Goal: Information Seeking & Learning: Learn about a topic

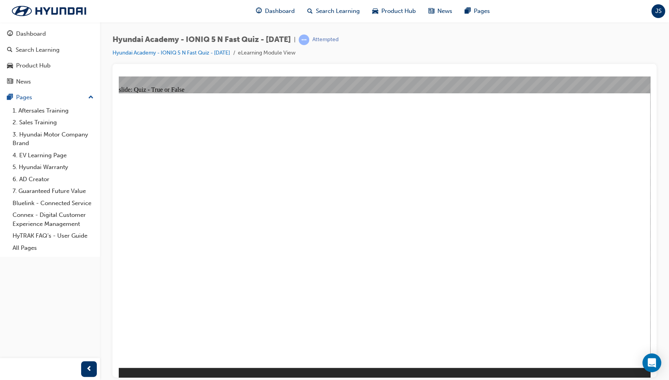
radio input "true"
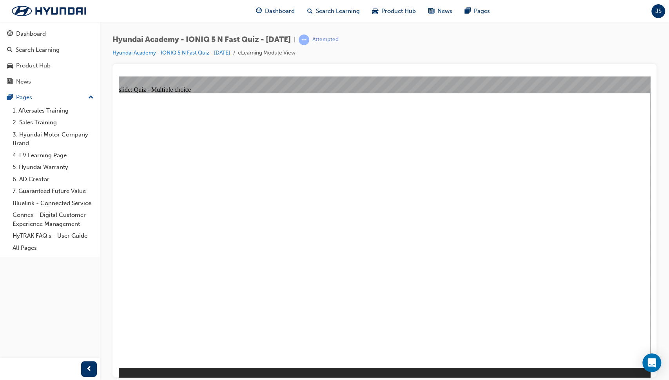
radio input "false"
radio input "true"
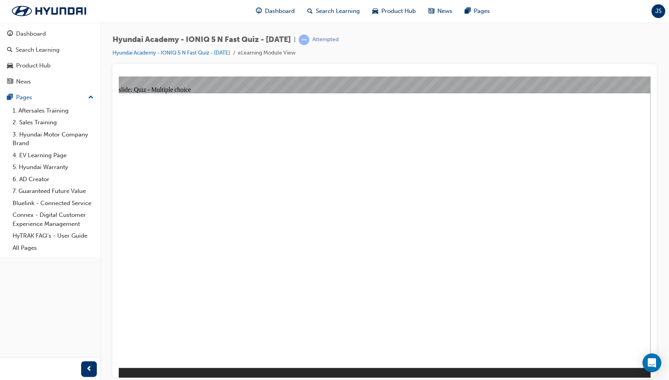
radio input "true"
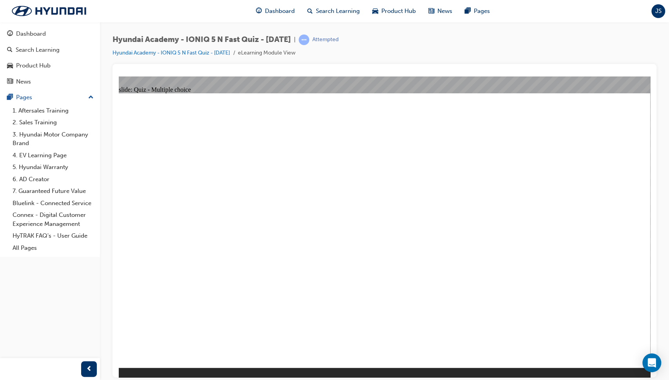
radio input "true"
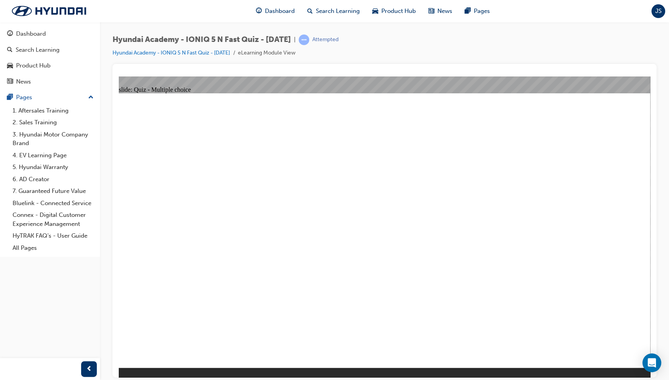
radio input "true"
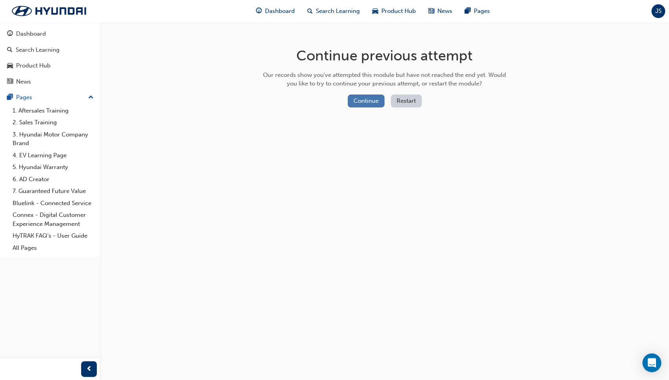
click at [355, 100] on button "Continue" at bounding box center [366, 101] width 37 height 13
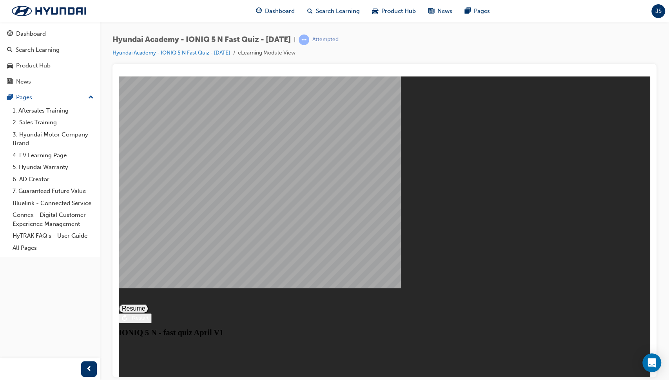
drag, startPoint x: 411, startPoint y: 137, endPoint x: 282, endPoint y: 127, distance: 129.4
click at [282, 328] on div "IONIQ 5 N - fast quiz April V1" at bounding box center [385, 332] width 532 height 9
click at [149, 304] on button "Resume" at bounding box center [134, 308] width 30 height 9
click at [385, 240] on div at bounding box center [385, 227] width 532 height 282
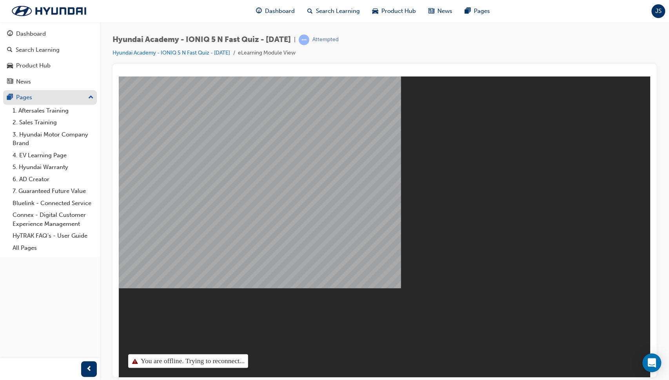
click at [27, 95] on div "Pages" at bounding box center [24, 97] width 16 height 9
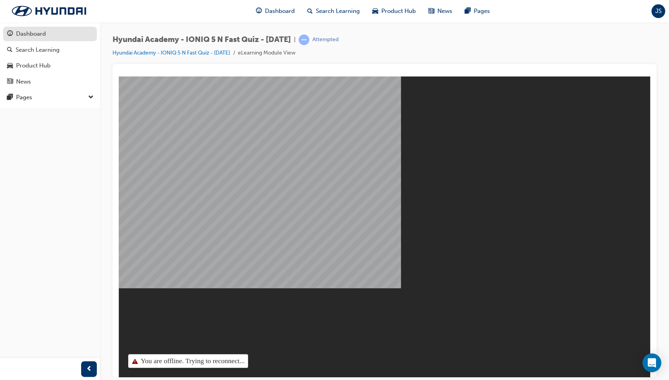
click at [49, 38] on div "Dashboard" at bounding box center [50, 34] width 86 height 10
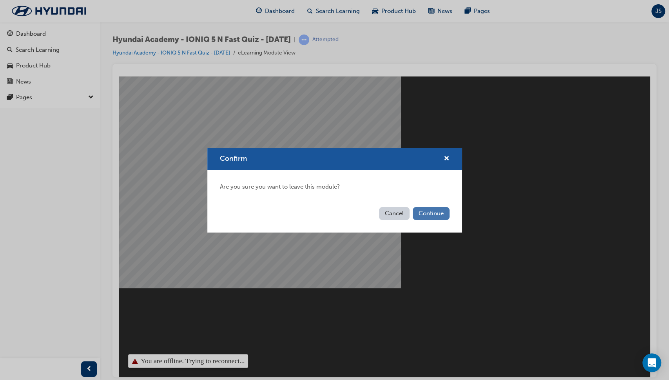
click at [433, 216] on button "Continue" at bounding box center [431, 213] width 37 height 13
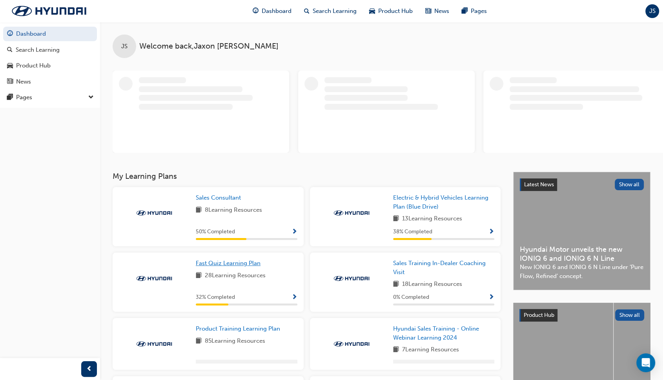
click at [245, 267] on link "Fast Quiz Learning Plan" at bounding box center [230, 263] width 68 height 9
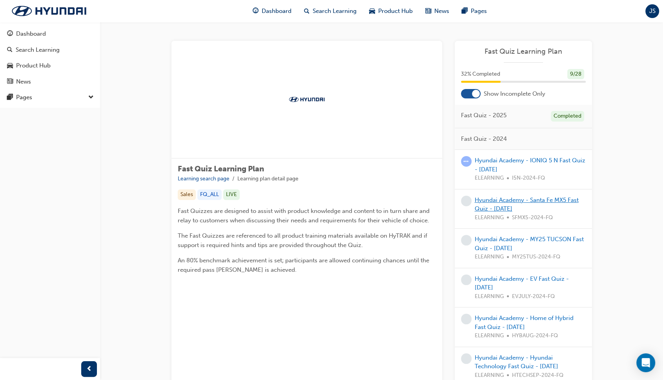
click at [519, 200] on link "Hyundai Academy - Santa Fe MX5 Fast Quiz - [DATE]" at bounding box center [527, 204] width 104 height 16
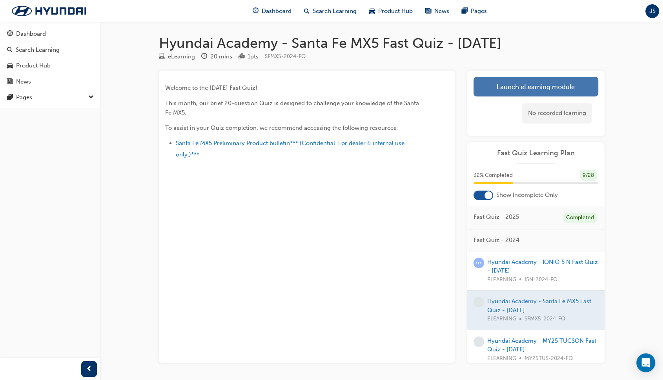
click at [553, 85] on link "Launch eLearning module" at bounding box center [535, 87] width 125 height 20
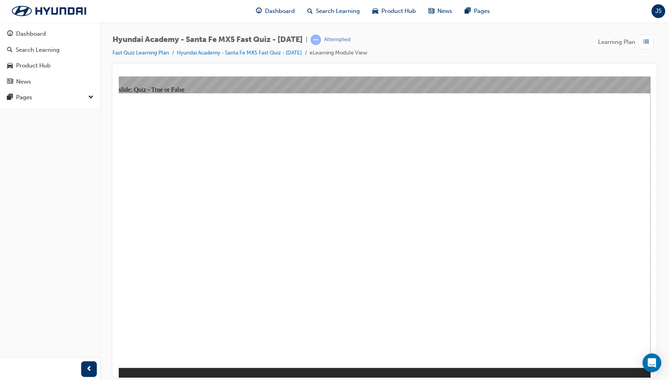
radio input "true"
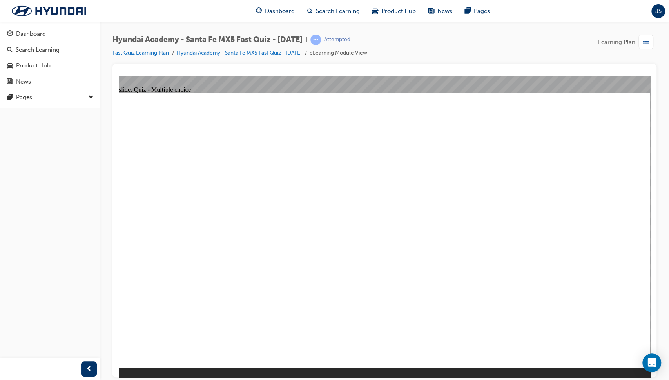
radio input "true"
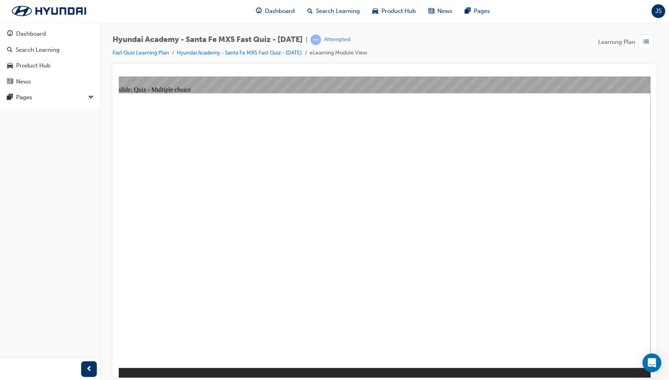
radio input "true"
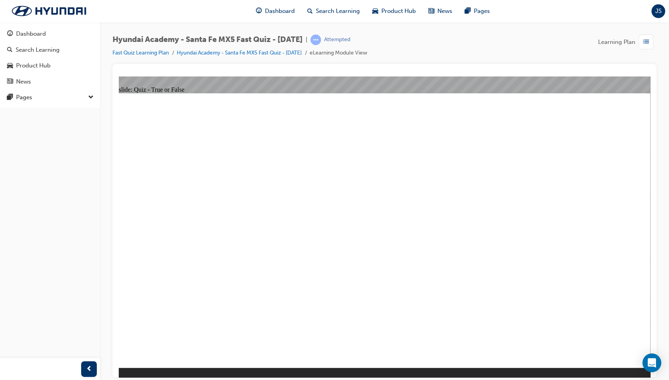
radio input "true"
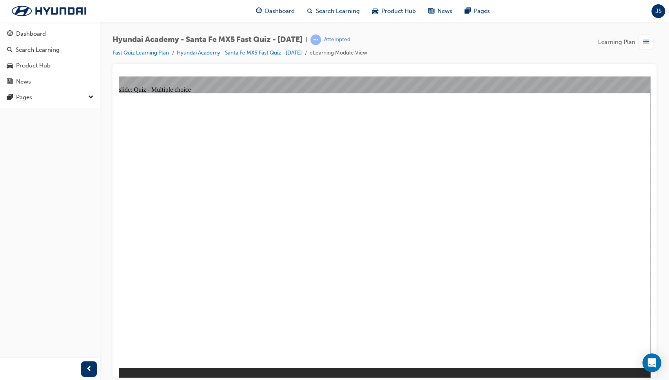
radio input "true"
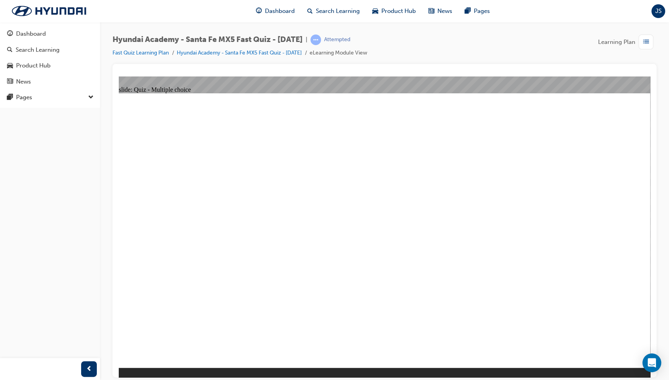
radio input "true"
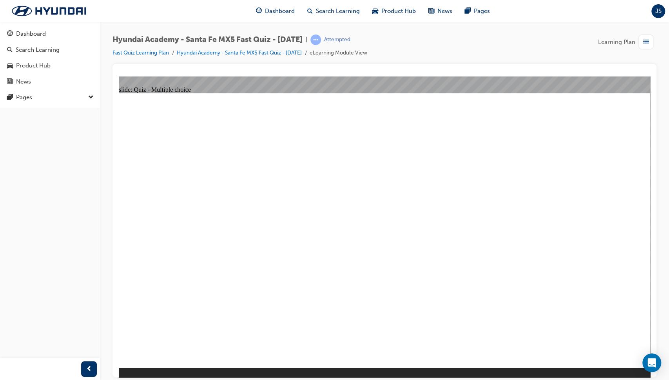
radio input "true"
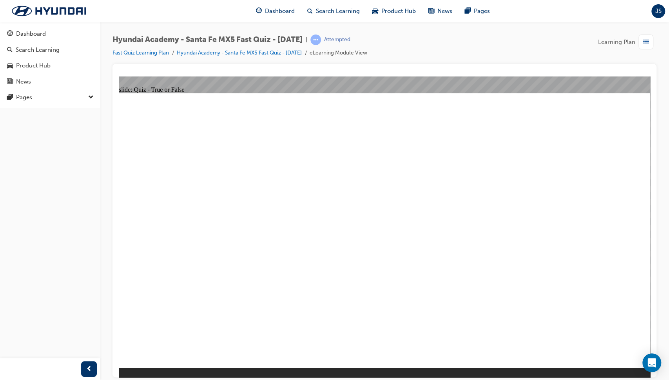
radio input "true"
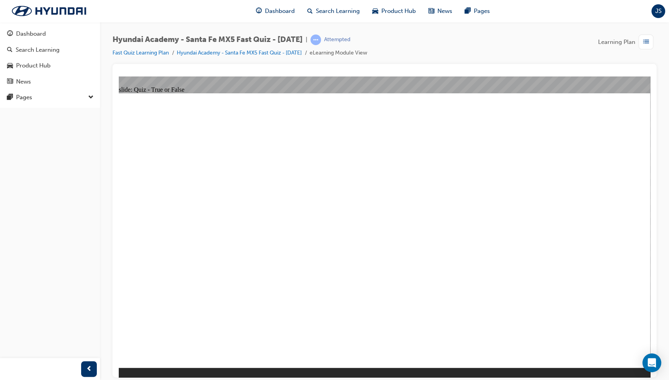
radio input "true"
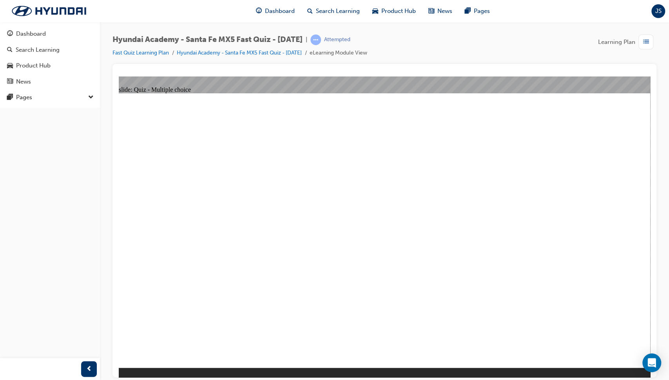
radio input "true"
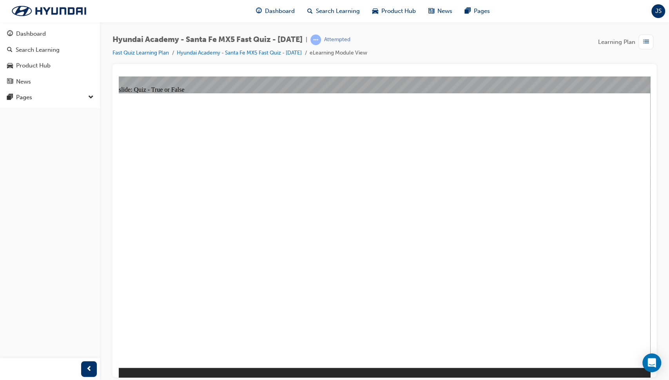
radio input "true"
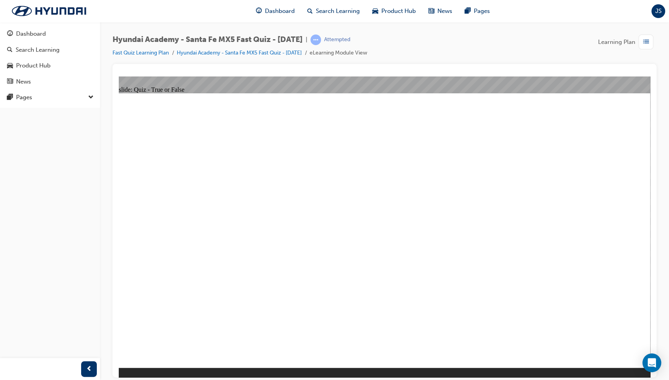
radio input "true"
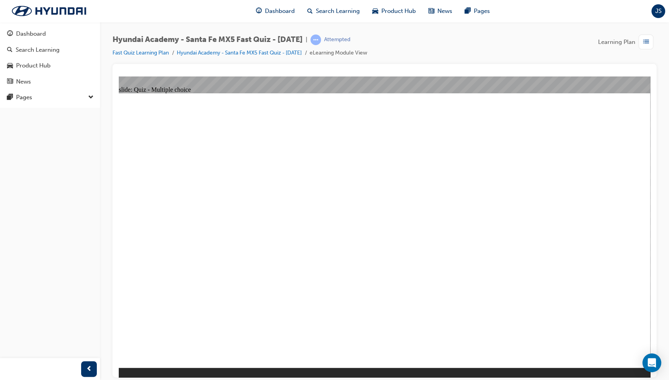
radio input "true"
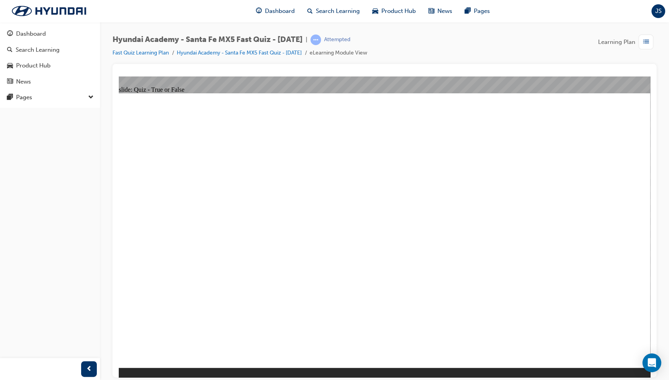
radio input "true"
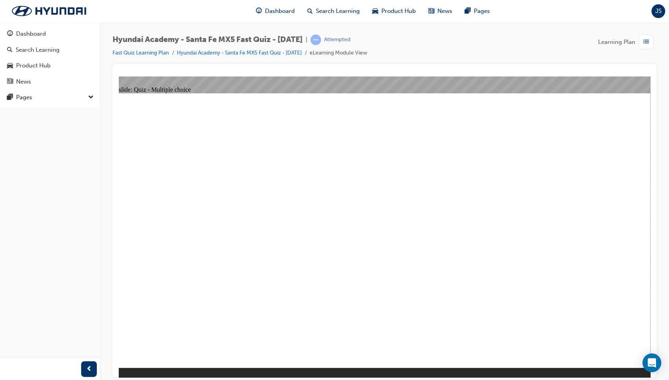
radio input "true"
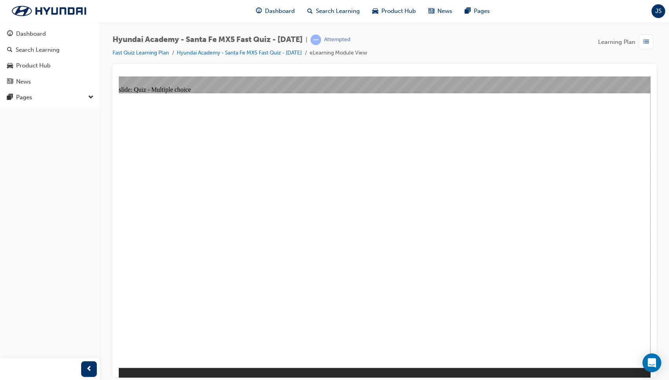
radio input "true"
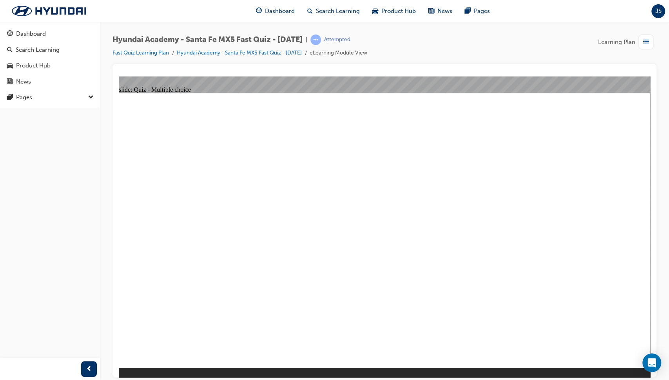
radio input "true"
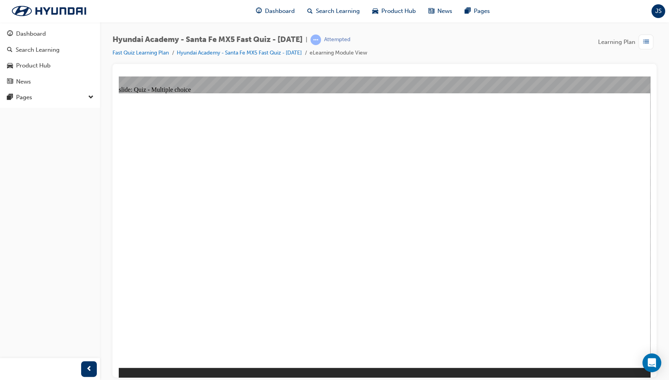
radio input "true"
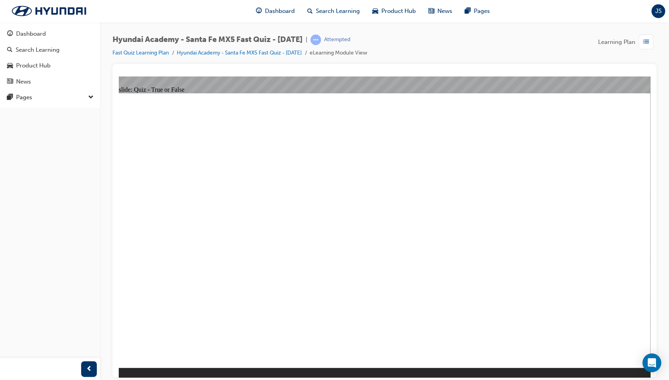
radio input "true"
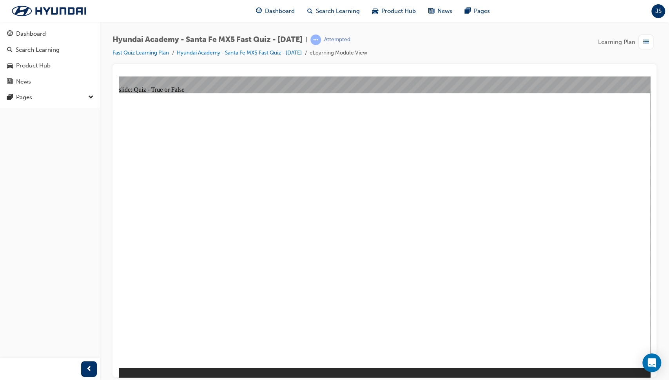
radio input "true"
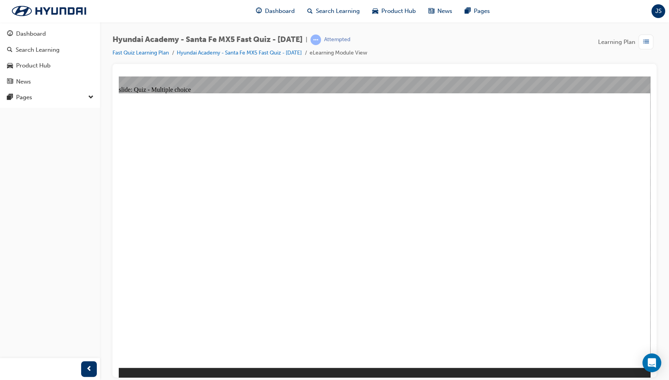
radio input "true"
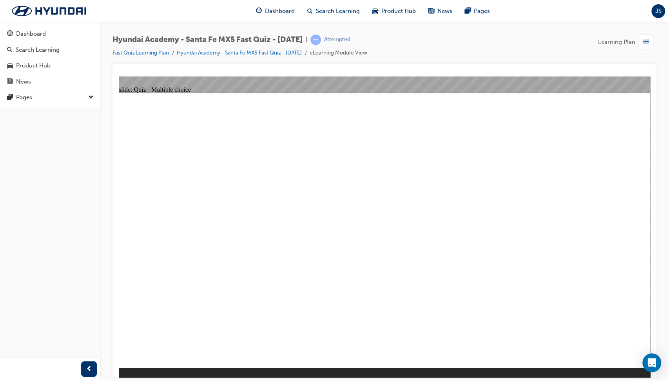
radio input "false"
radio input "true"
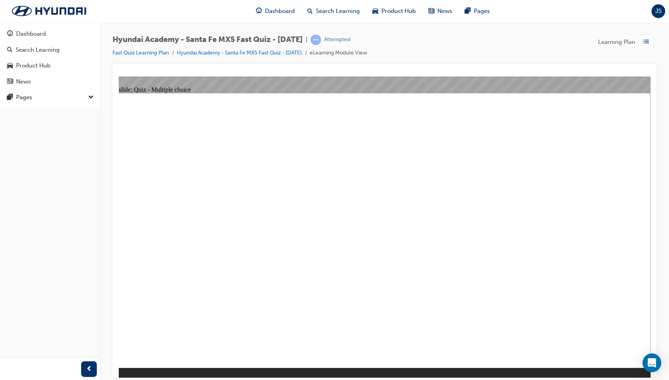
radio input "true"
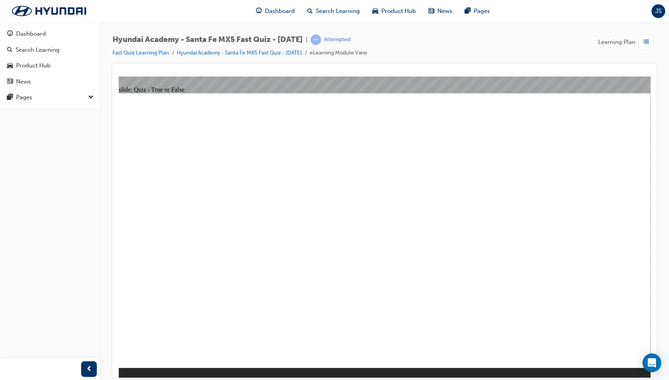
radio input "true"
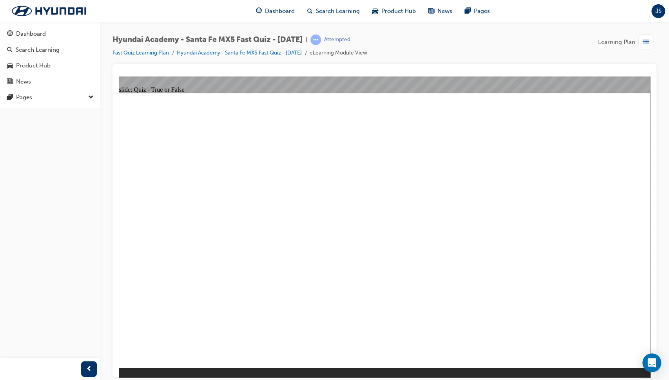
radio input "true"
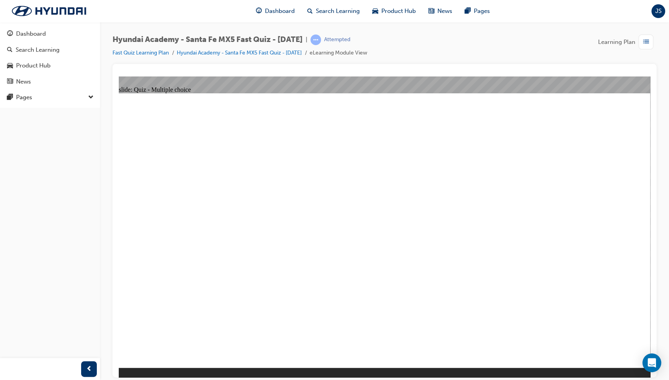
radio input "true"
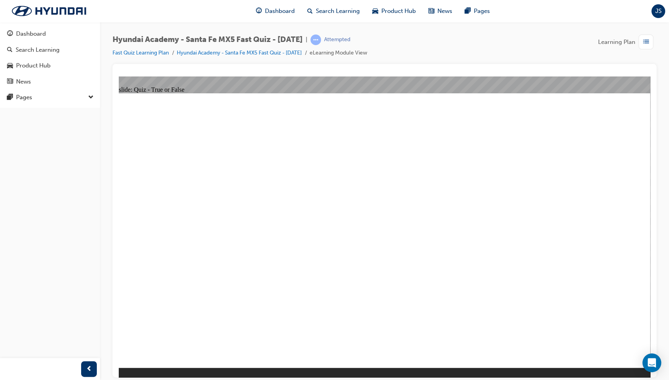
radio input "true"
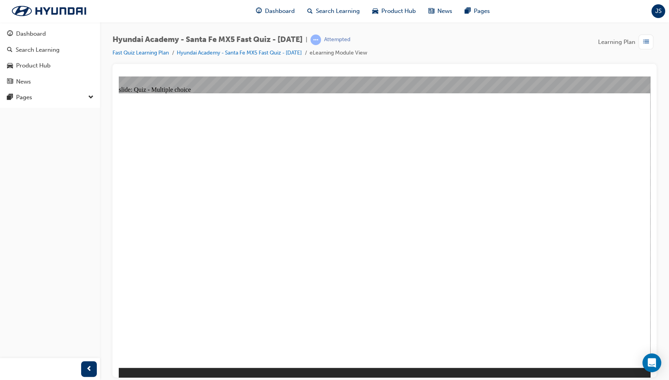
radio input "true"
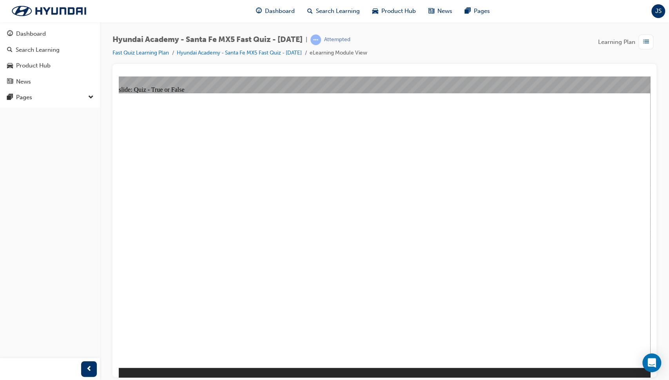
radio input "true"
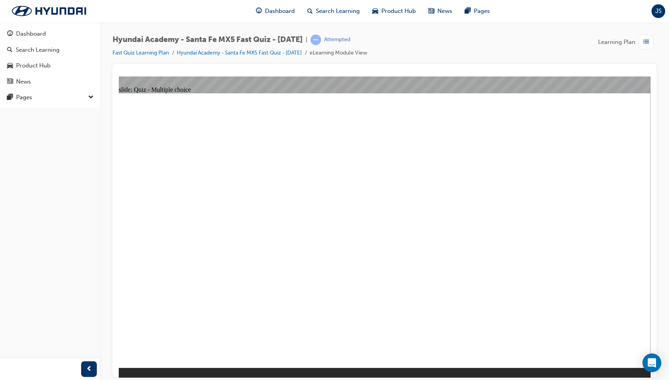
radio input "true"
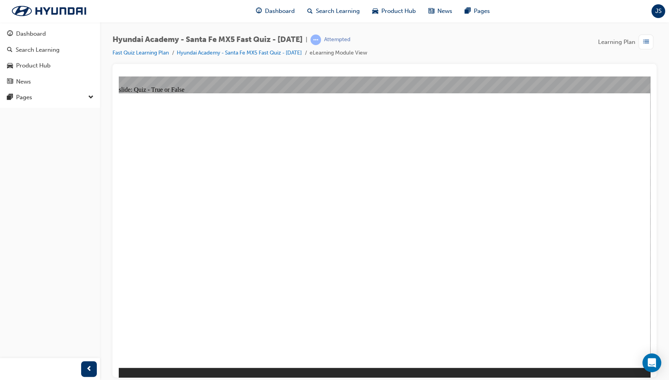
radio input "true"
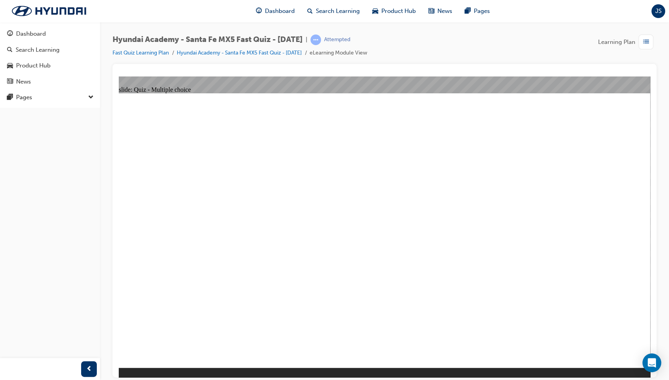
radio input "true"
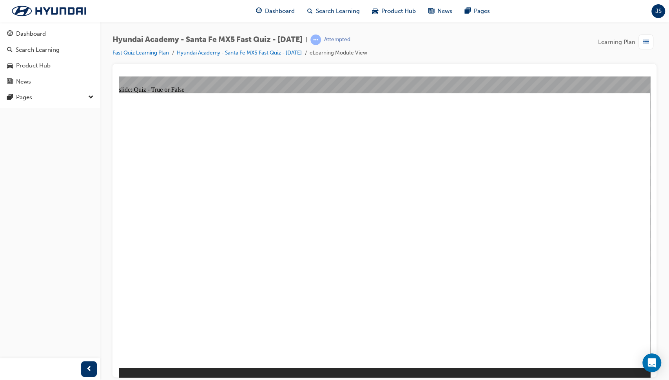
radio input "true"
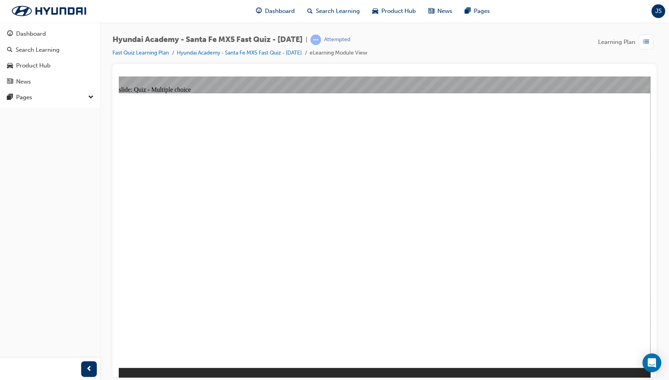
radio input "true"
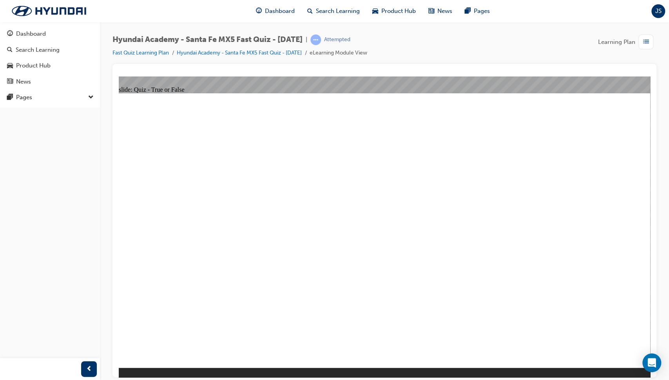
radio input "true"
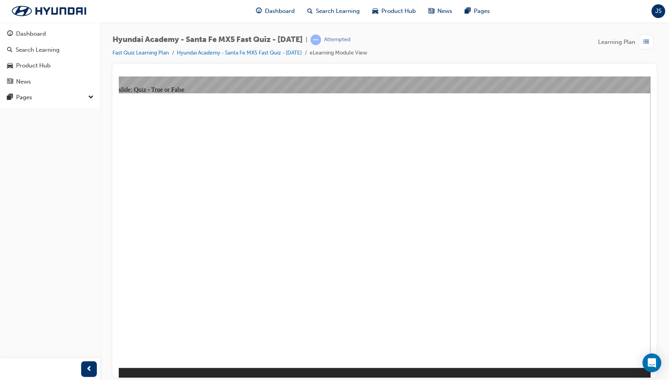
radio input "true"
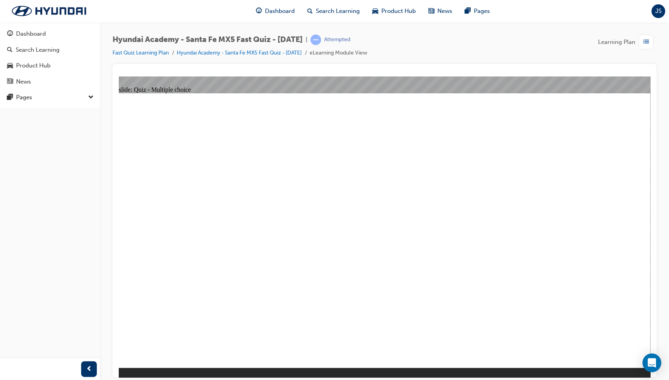
radio input "true"
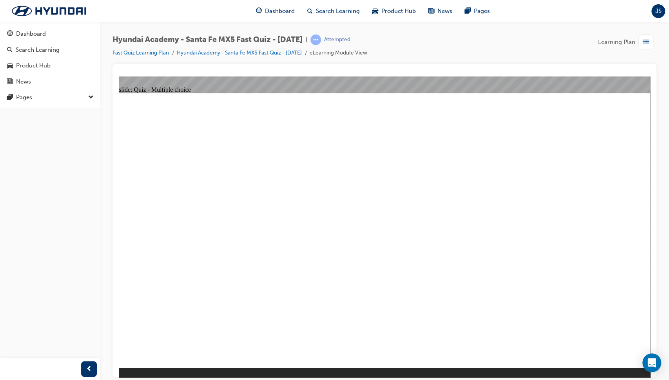
radio input "true"
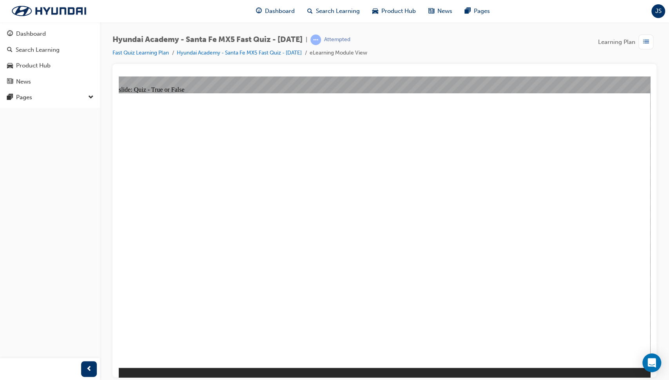
radio input "true"
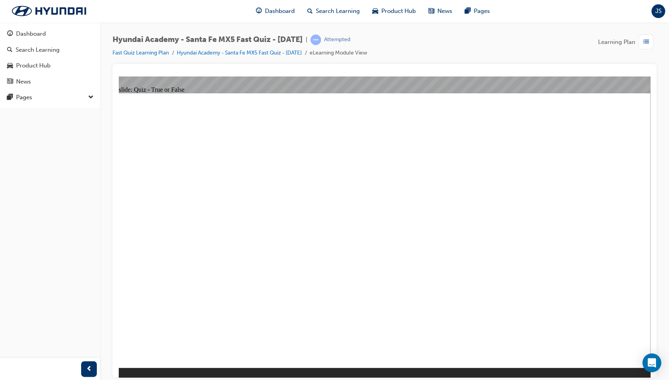
radio input "true"
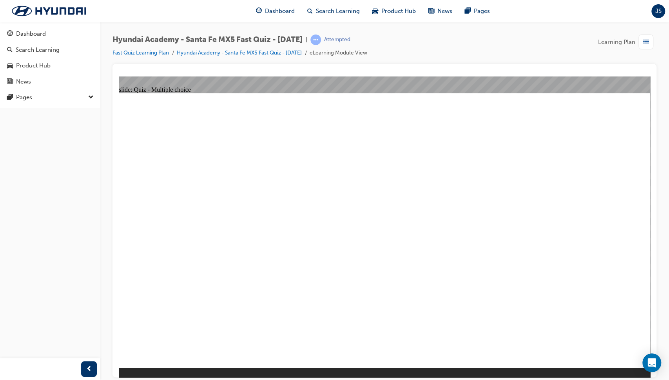
radio input "true"
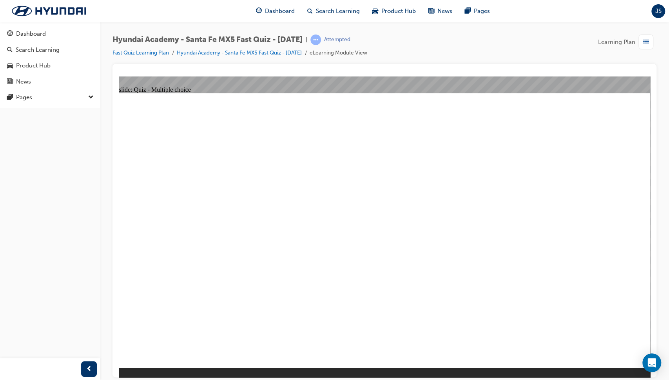
radio input "true"
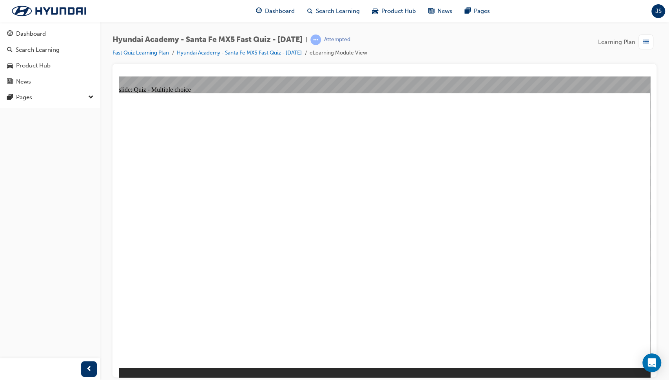
radio input "true"
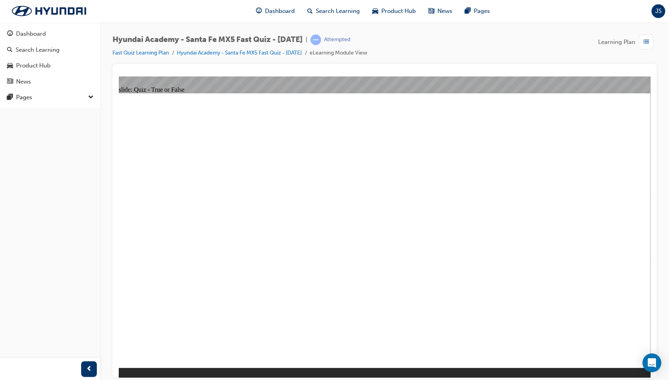
radio input "true"
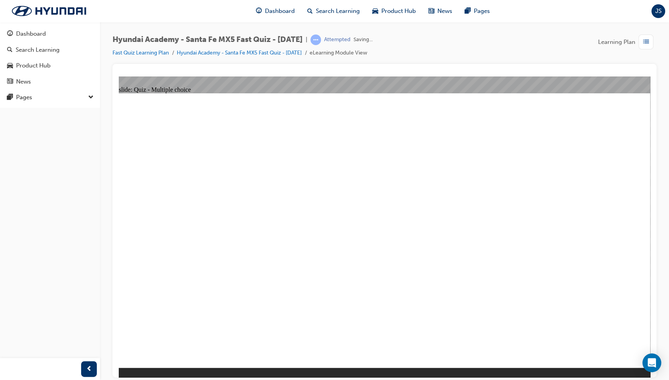
radio input "true"
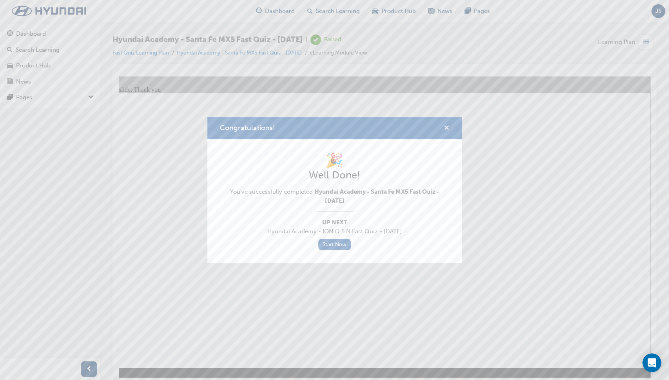
click at [446, 131] on span "cross-icon" at bounding box center [447, 128] width 6 height 7
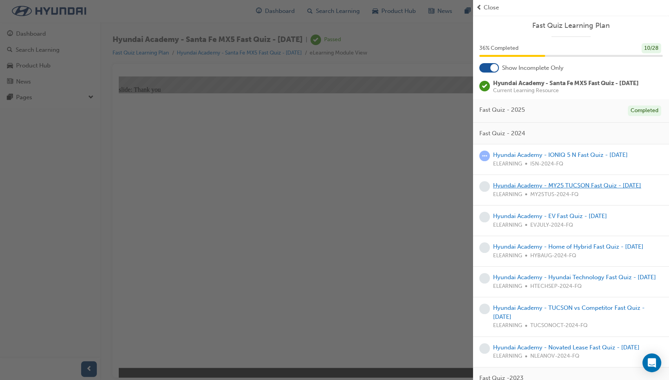
click at [571, 185] on link "Hyundai Academy - MY25 TUCSON Fast Quiz - [DATE]" at bounding box center [567, 185] width 148 height 7
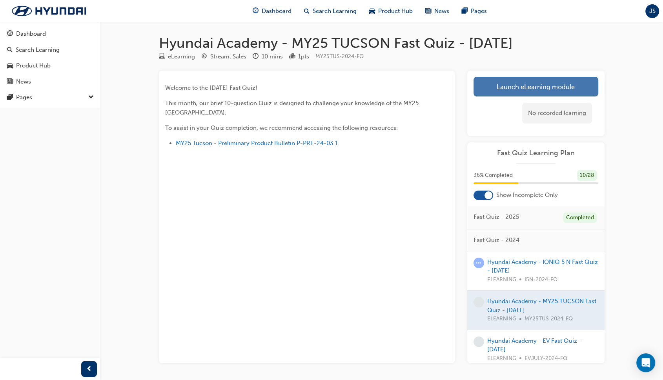
click at [549, 79] on link "Launch eLearning module" at bounding box center [535, 87] width 125 height 20
